Goal: Obtain resource: Download file/media

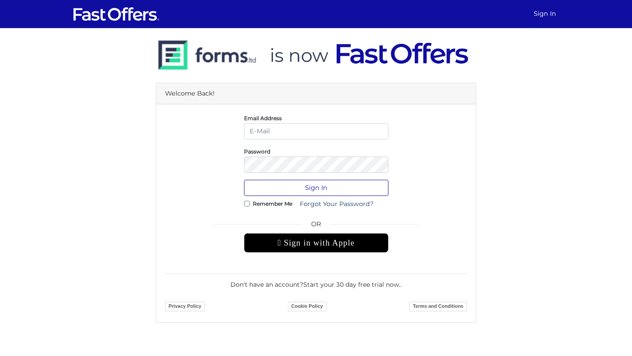
type input "[EMAIL_ADDRESS][DOMAIN_NAME]"
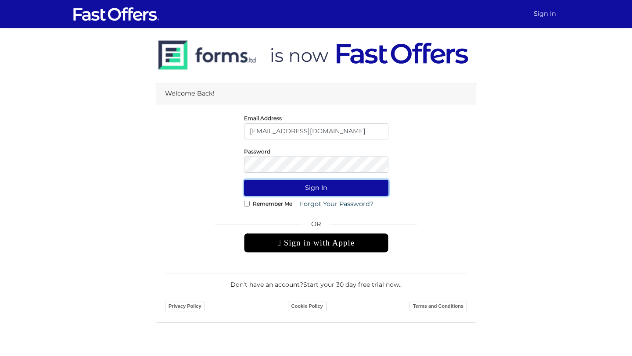
click at [316, 185] on button "Sign In" at bounding box center [316, 188] width 144 height 16
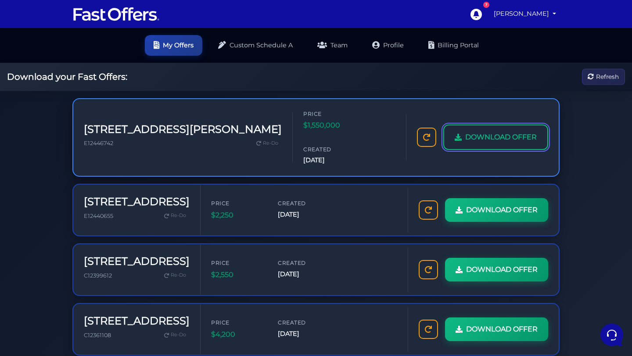
click at [480, 132] on span "DOWNLOAD OFFER" at bounding box center [501, 137] width 72 height 11
